Goal: Navigation & Orientation: Find specific page/section

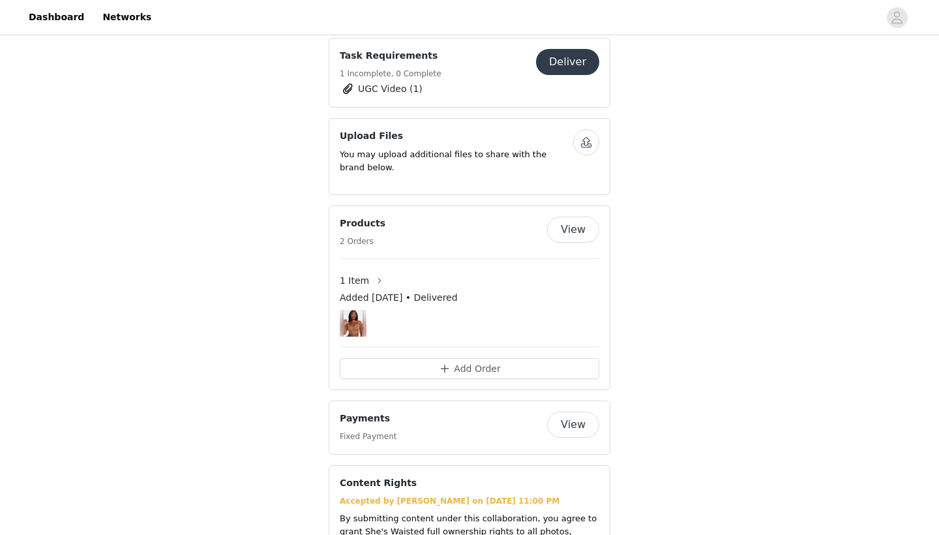
scroll to position [116, 0]
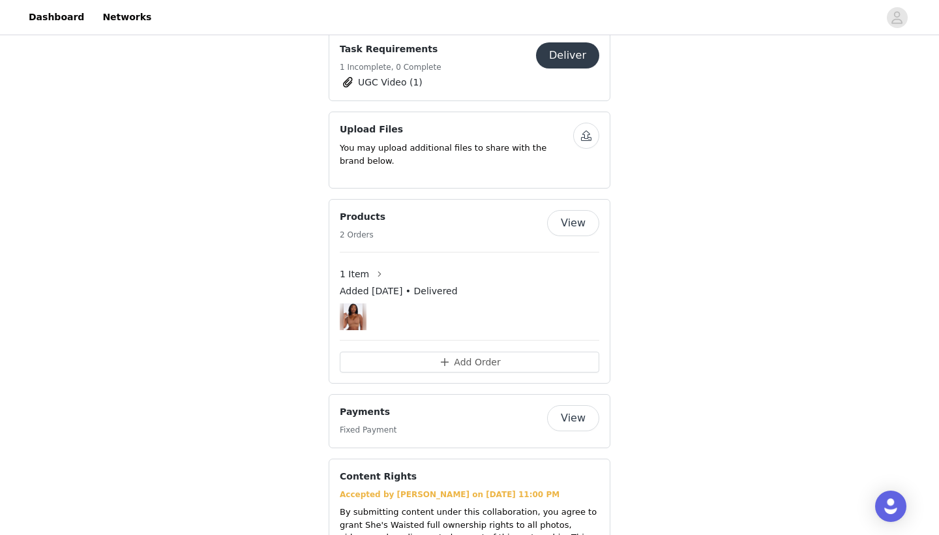
click at [352, 316] on img at bounding box center [353, 316] width 19 height 27
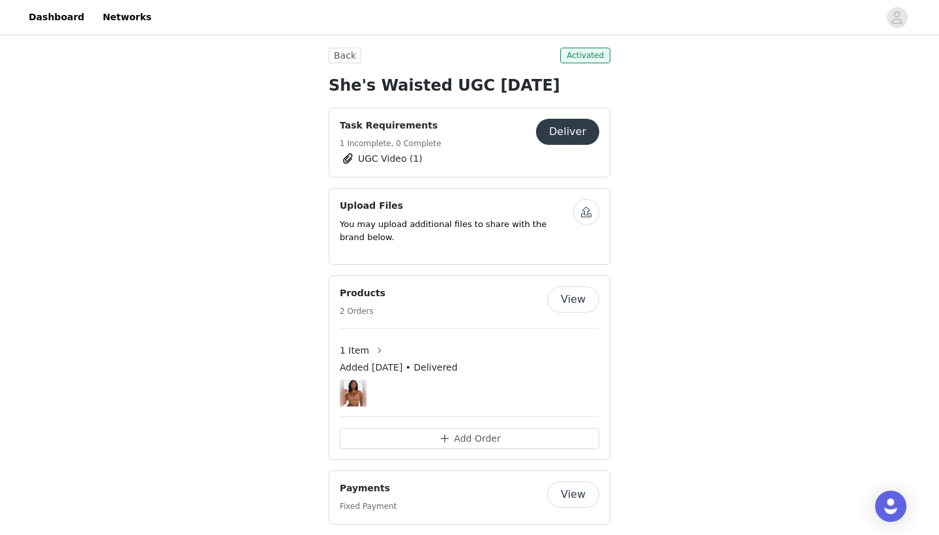
scroll to position [37, 0]
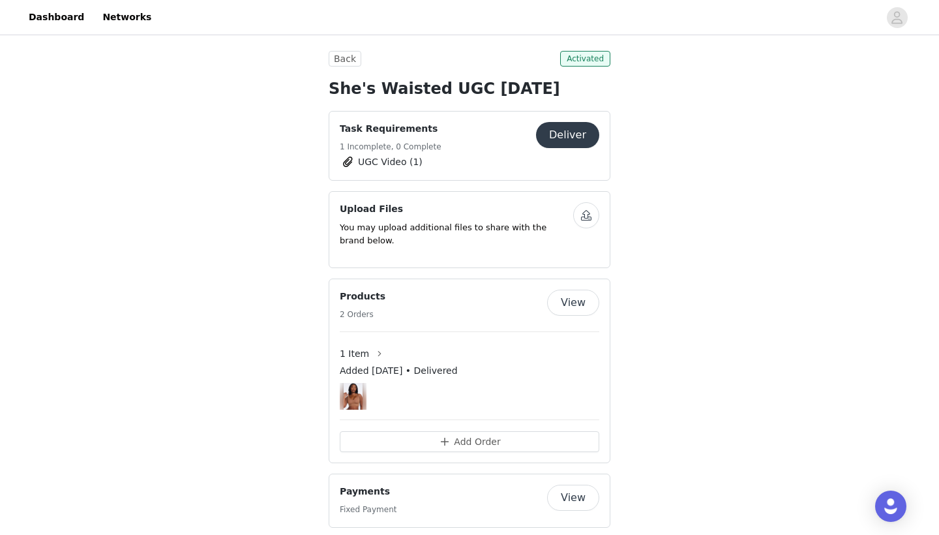
click at [348, 160] on span at bounding box center [347, 162] width 13 height 16
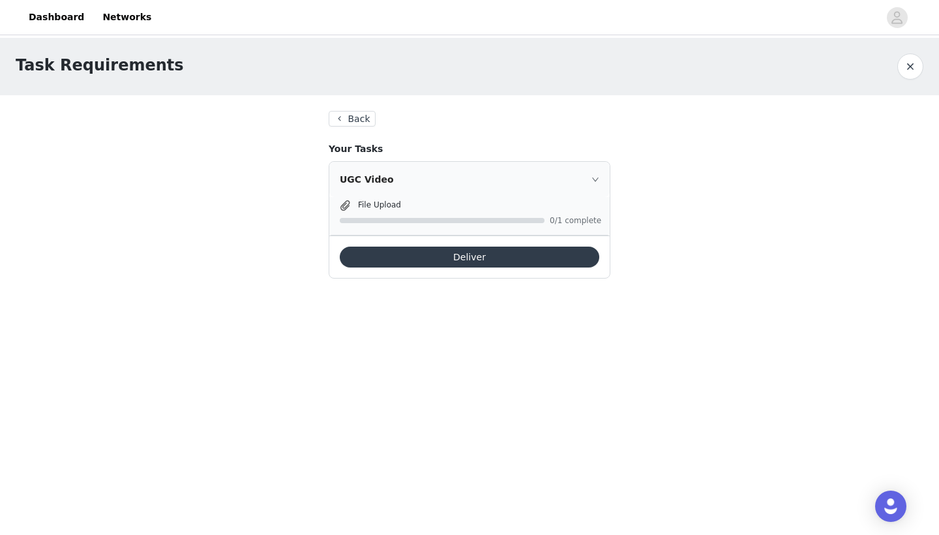
click at [355, 124] on button "Back" at bounding box center [352, 119] width 47 height 16
